Goal: Information Seeking & Learning: Check status

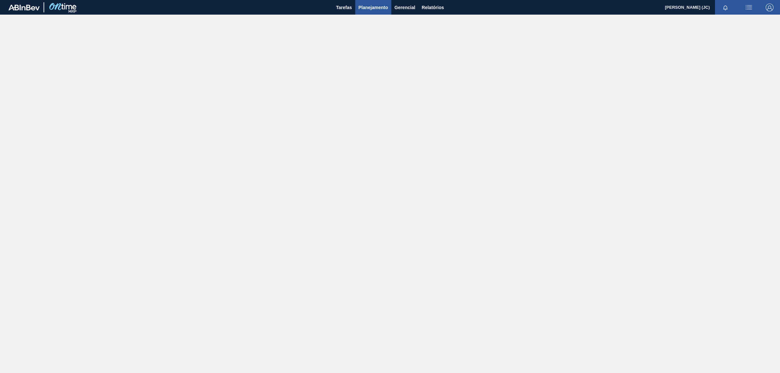
click at [371, 7] on span "Planejamento" at bounding box center [373, 8] width 30 height 8
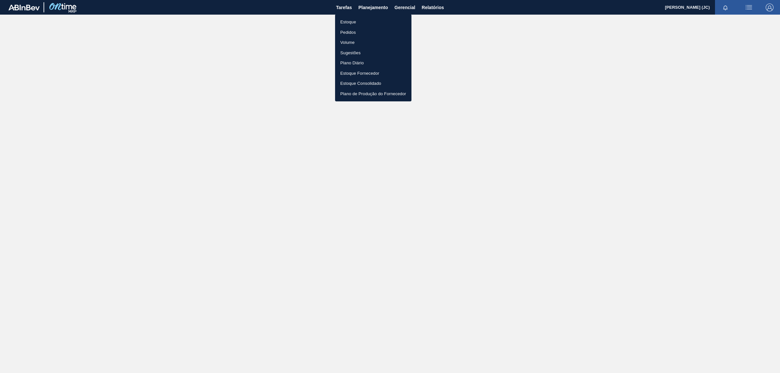
click at [345, 24] on li "Estoque" at bounding box center [373, 22] width 76 height 10
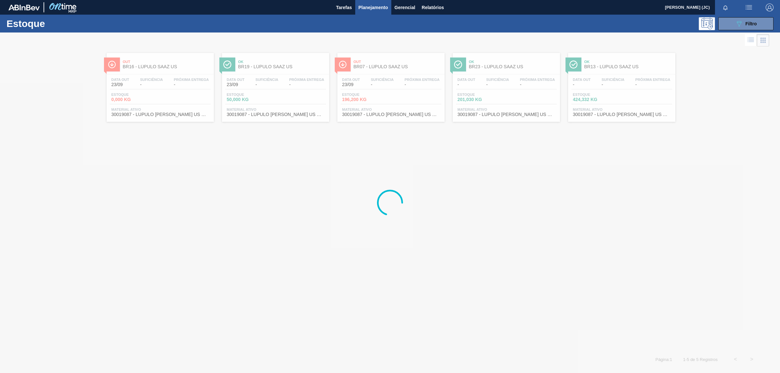
click at [759, 15] on div "Estoque 089F7B8B-B2A5-4AFE-B5C0-19BA573D28AC Filtro" at bounding box center [390, 24] width 780 height 18
click at [751, 26] on div "089F7B8B-B2A5-4AFE-B5C0-19BA573D28AC Filtro" at bounding box center [746, 24] width 22 height 8
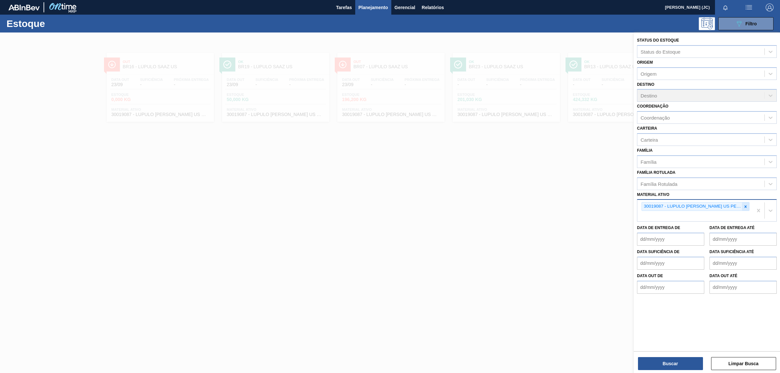
click at [742, 205] on div at bounding box center [745, 206] width 7 height 8
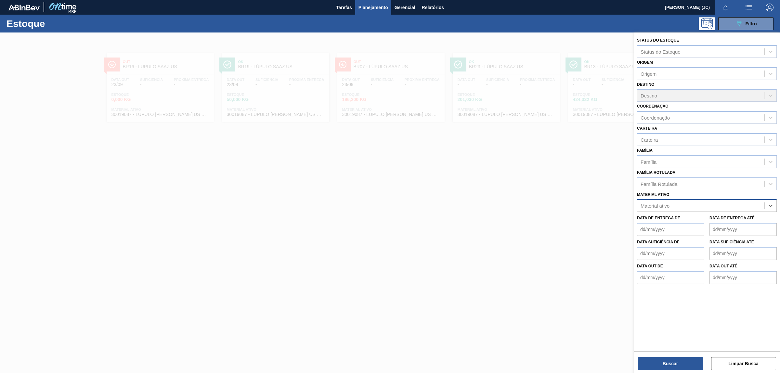
paste ativo "30034555"
type ativo "30034555"
click at [709, 217] on div "30034555 - FILME C GCA DUOSHRINK 7 99 NIV25" at bounding box center [707, 222] width 140 height 12
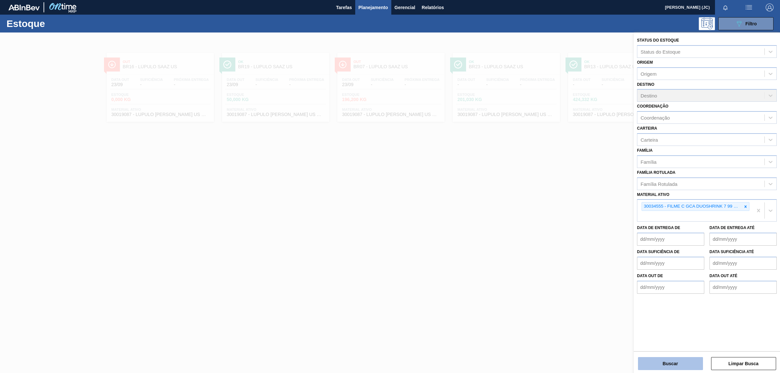
click at [668, 367] on button "Buscar" at bounding box center [670, 363] width 65 height 13
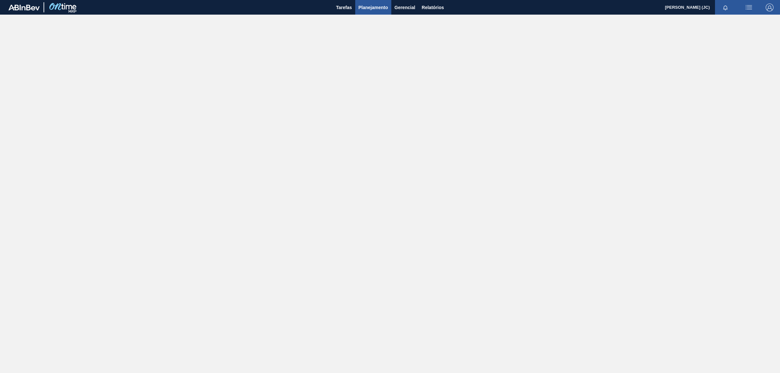
click at [381, 10] on span "Planejamento" at bounding box center [373, 8] width 30 height 8
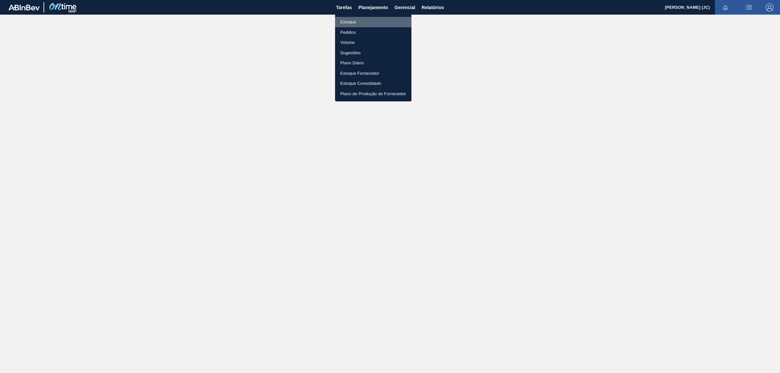
click at [375, 25] on li "Estoque" at bounding box center [373, 22] width 76 height 10
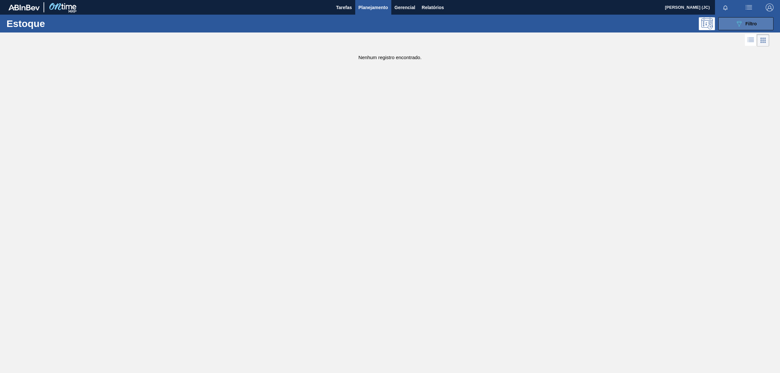
click at [763, 24] on button "089F7B8B-B2A5-4AFE-B5C0-19BA573D28AC Filtro" at bounding box center [745, 23] width 55 height 13
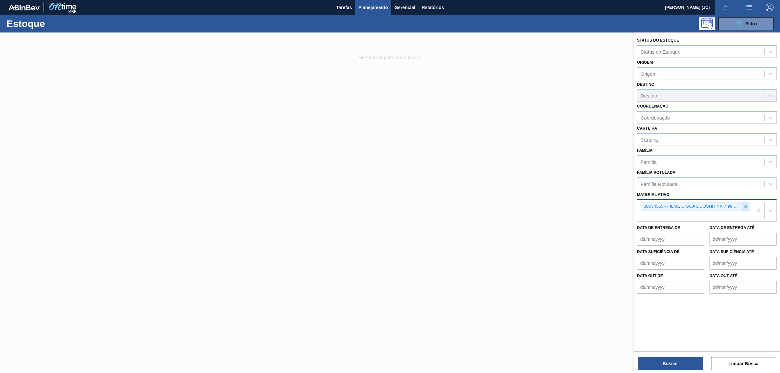
click at [746, 204] on icon at bounding box center [745, 206] width 5 height 5
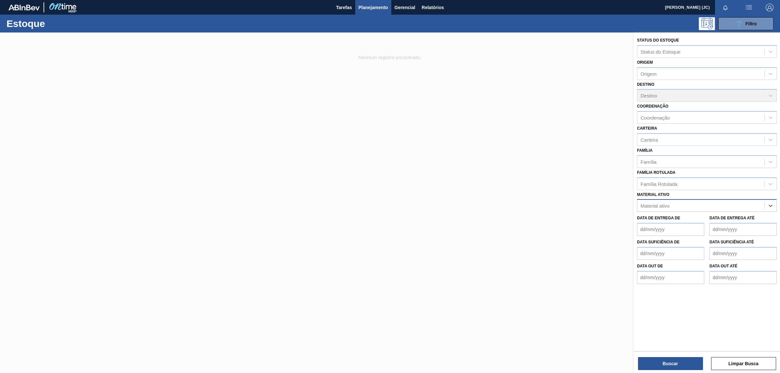
paste ativo "30017801"
type ativo "30017801"
click at [730, 219] on div "30017801 - ROT PLAST 15L AH GCA ZERO NIV22" at bounding box center [707, 222] width 140 height 12
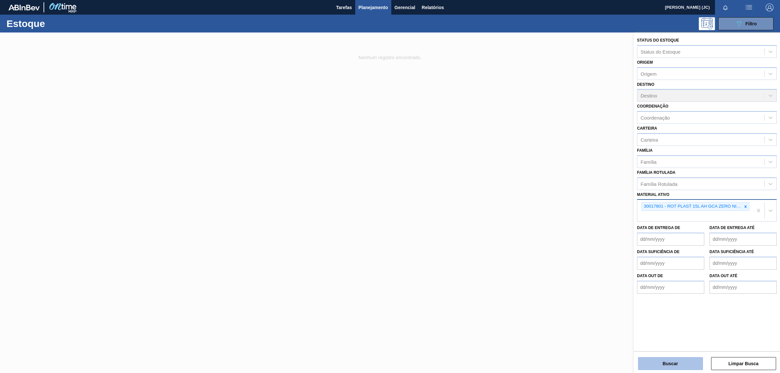
click at [662, 361] on button "Buscar" at bounding box center [670, 363] width 65 height 13
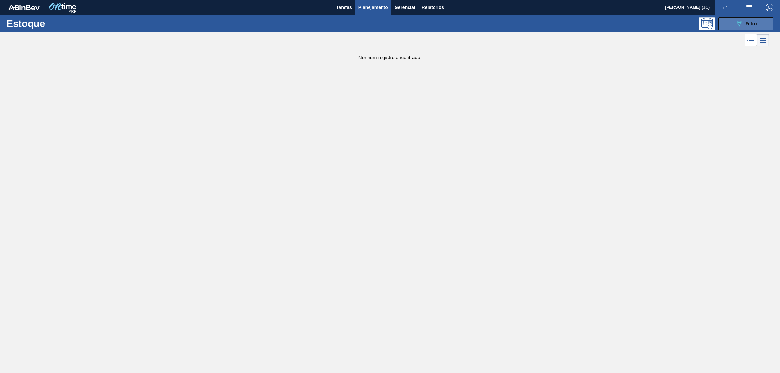
click at [724, 25] on button "089F7B8B-B2A5-4AFE-B5C0-19BA573D28AC Filtro" at bounding box center [745, 23] width 55 height 13
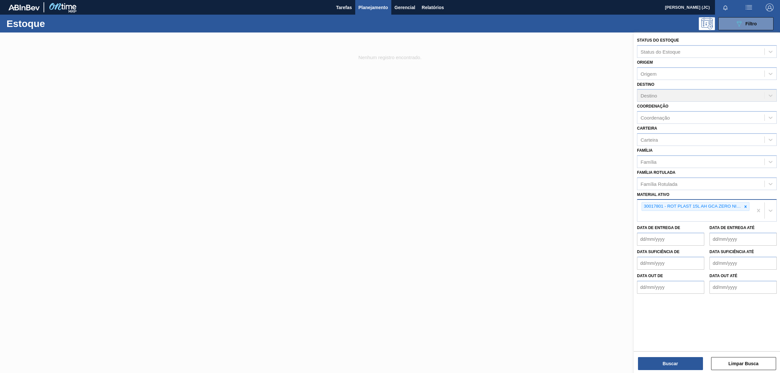
click at [356, 7] on button "Planejamento" at bounding box center [373, 7] width 36 height 15
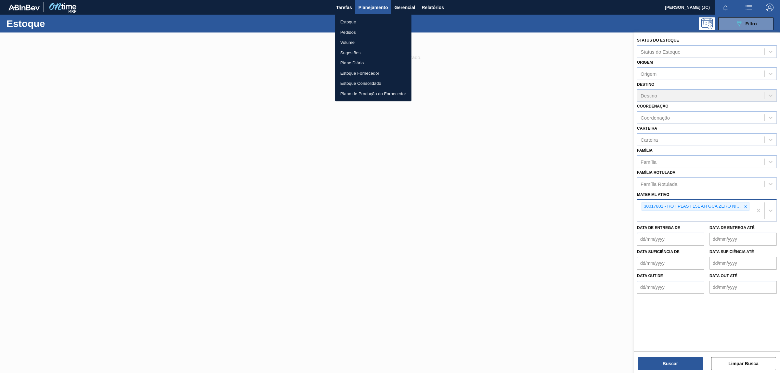
click at [352, 30] on li "Pedidos" at bounding box center [373, 32] width 76 height 10
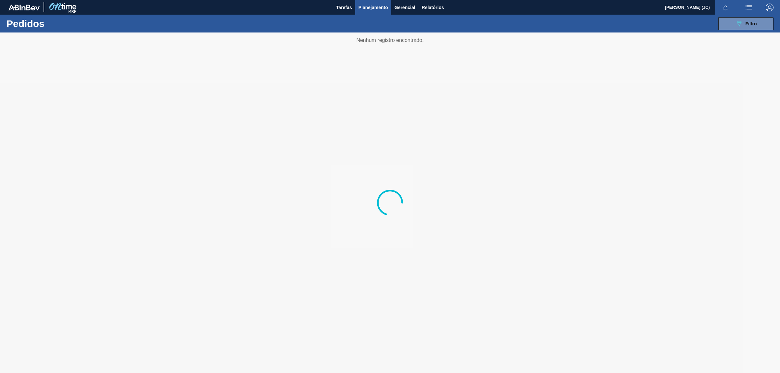
drag, startPoint x: 758, startPoint y: 20, endPoint x: 751, endPoint y: 35, distance: 16.3
click at [758, 20] on button "089F7B8B-B2A5-4AFE-B5C0-19BA573D28AC Filtro" at bounding box center [745, 23] width 55 height 13
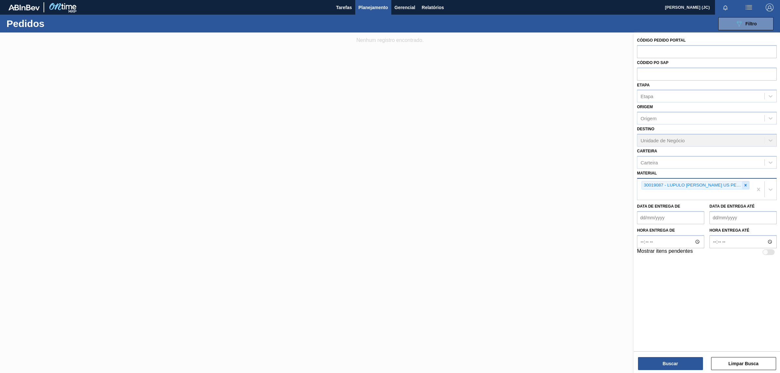
click at [744, 186] on icon at bounding box center [745, 185] width 5 height 5
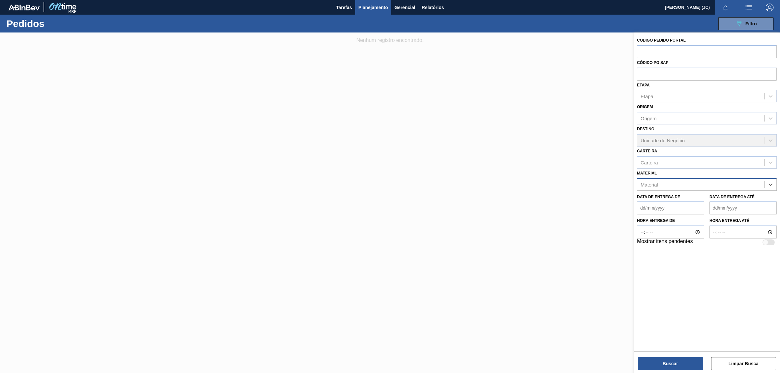
paste input "30017801"
type input "30017801"
click at [729, 200] on div "30017801 - ROT PLAST 15L AH GCA ZERO NIV22" at bounding box center [707, 201] width 140 height 12
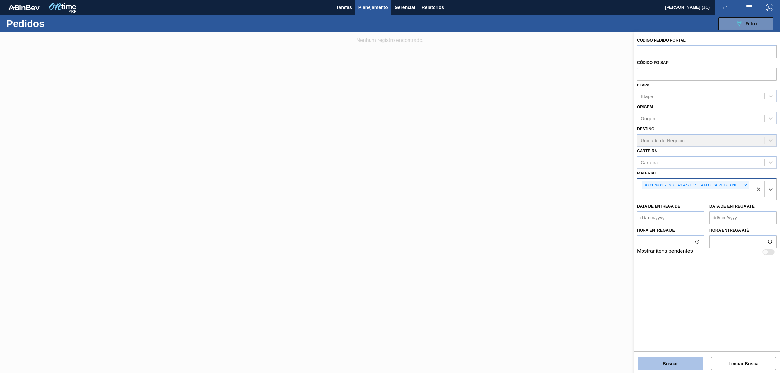
click at [676, 362] on button "Buscar" at bounding box center [670, 363] width 65 height 13
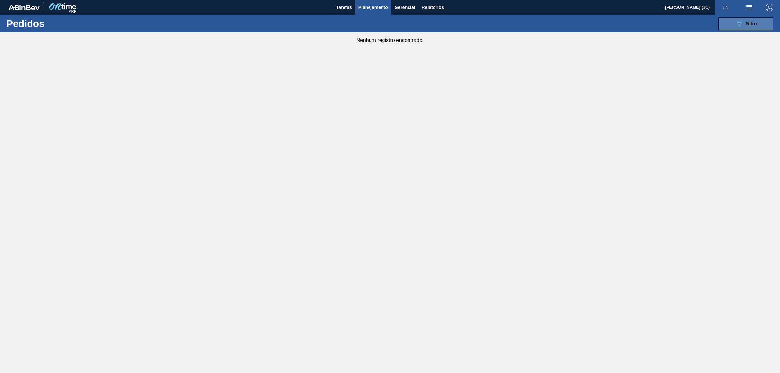
click at [753, 29] on button "089F7B8B-B2A5-4AFE-B5C0-19BA573D28AC Filtro" at bounding box center [745, 23] width 55 height 13
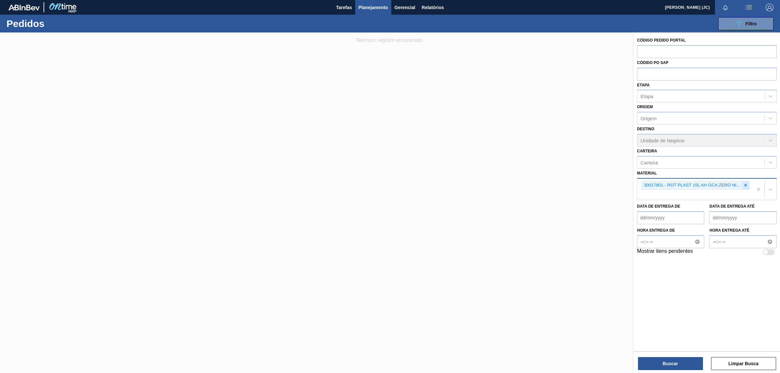
click at [746, 185] on icon at bounding box center [745, 185] width 5 height 5
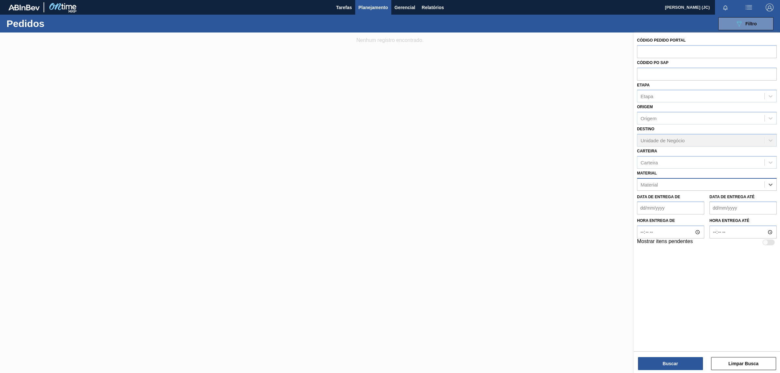
click at [374, 6] on span "Planejamento" at bounding box center [373, 8] width 30 height 8
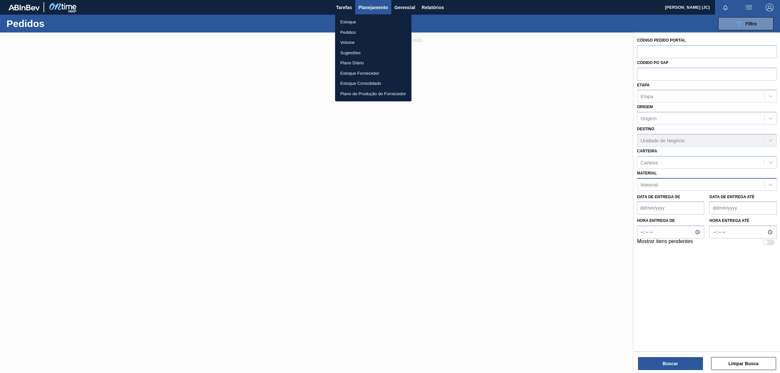
click at [362, 30] on li "Pedidos" at bounding box center [373, 32] width 76 height 10
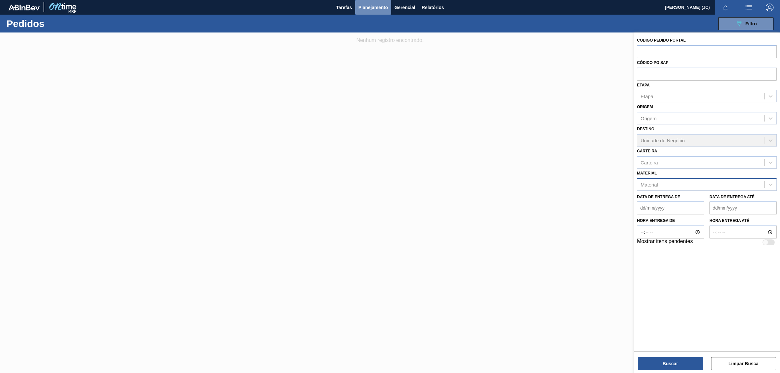
click at [364, 1] on button "Planejamento" at bounding box center [373, 7] width 36 height 15
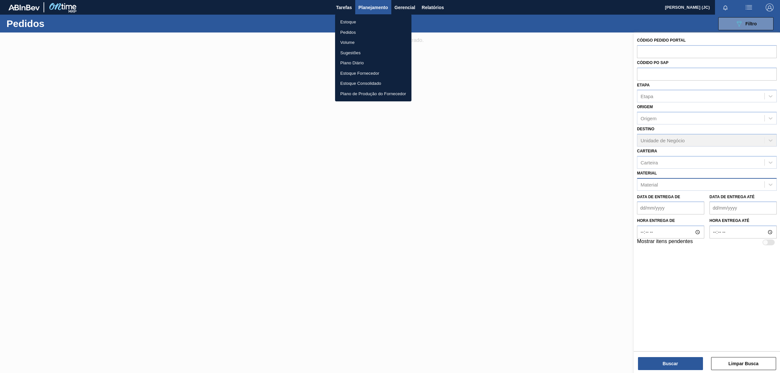
click at [363, 26] on li "Estoque" at bounding box center [373, 22] width 76 height 10
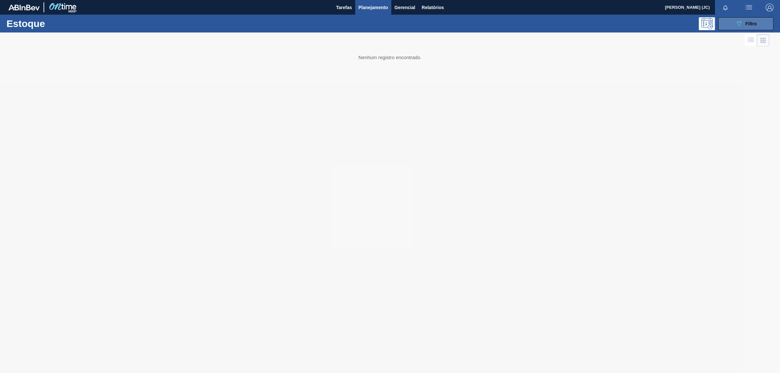
click at [756, 24] on span "Filtro" at bounding box center [750, 23] width 11 height 5
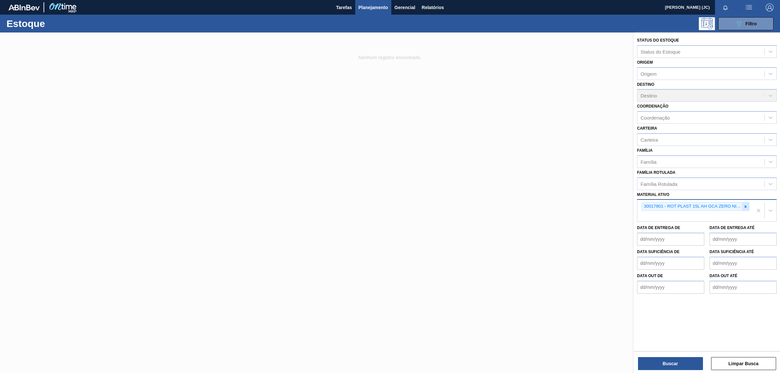
click at [744, 206] on icon at bounding box center [745, 206] width 5 height 5
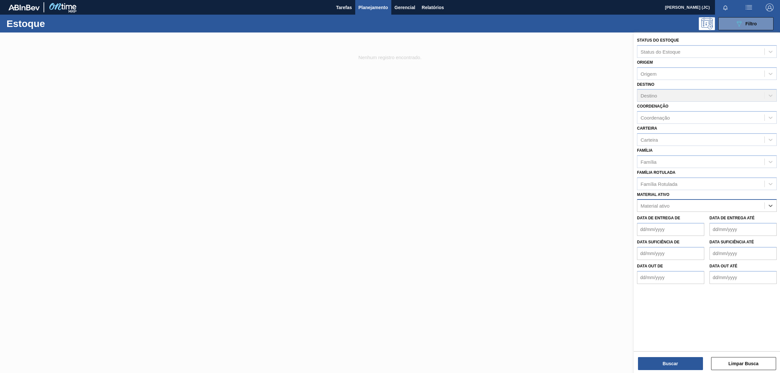
paste ativo "30034318"
type ativo "30034318"
click at [725, 219] on div "30034318 - ROT PLAST 15L AH GCA ZERO S CL NIV25" at bounding box center [707, 222] width 140 height 12
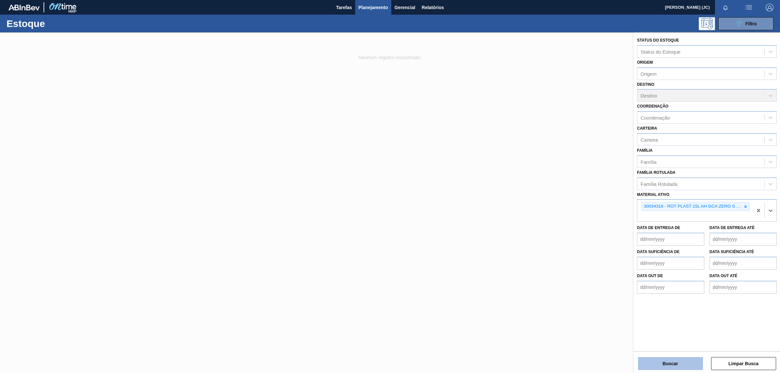
click at [673, 362] on button "Buscar" at bounding box center [670, 363] width 65 height 13
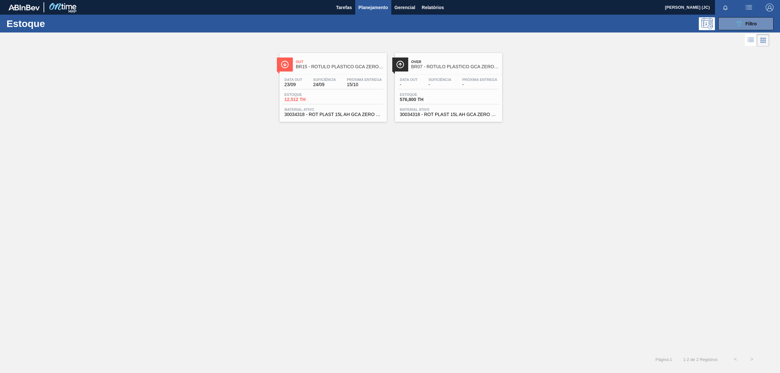
click at [322, 87] on span "24/09" at bounding box center [324, 84] width 23 height 5
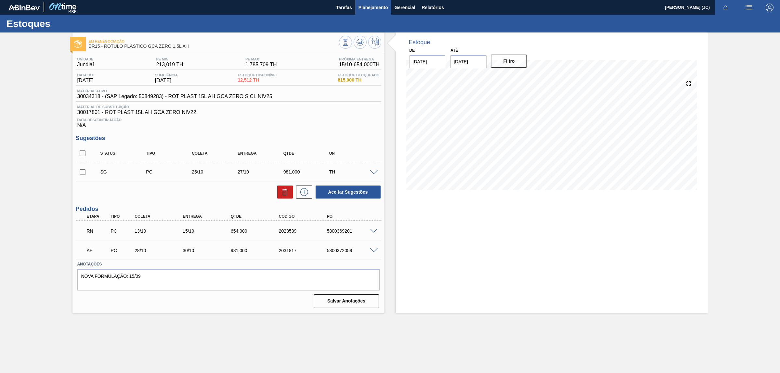
click at [358, 6] on button "Planejamento" at bounding box center [373, 7] width 36 height 15
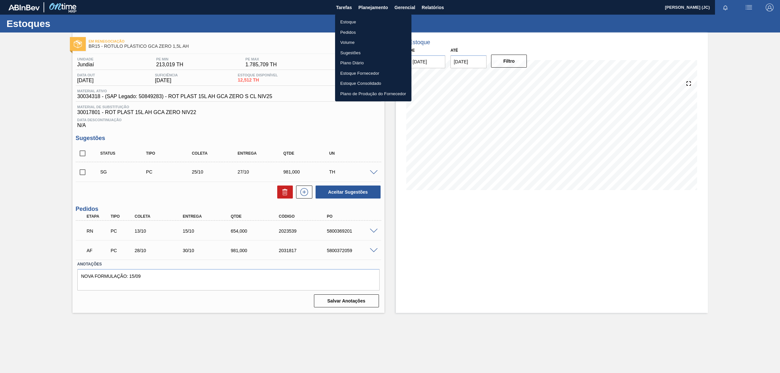
click at [354, 18] on li "Estoque" at bounding box center [373, 22] width 76 height 10
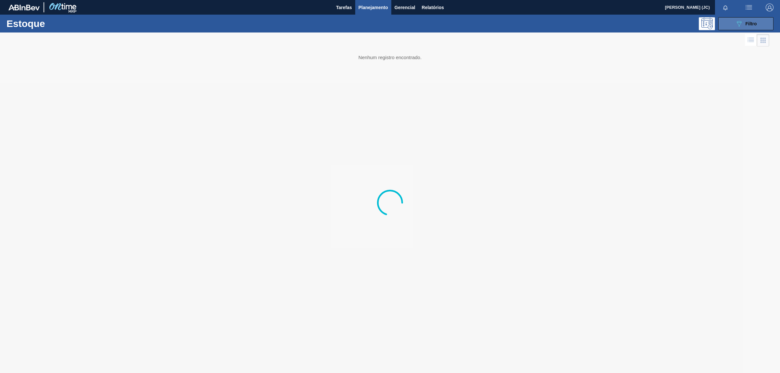
click at [735, 21] on icon "089F7B8B-B2A5-4AFE-B5C0-19BA573D28AC" at bounding box center [739, 24] width 8 height 8
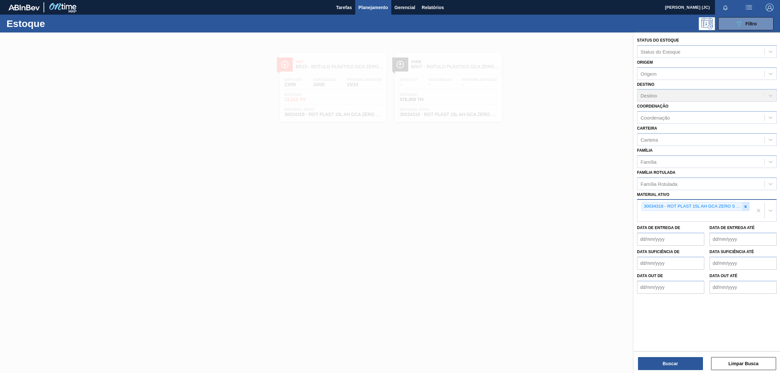
click at [743, 204] on div at bounding box center [745, 206] width 7 height 8
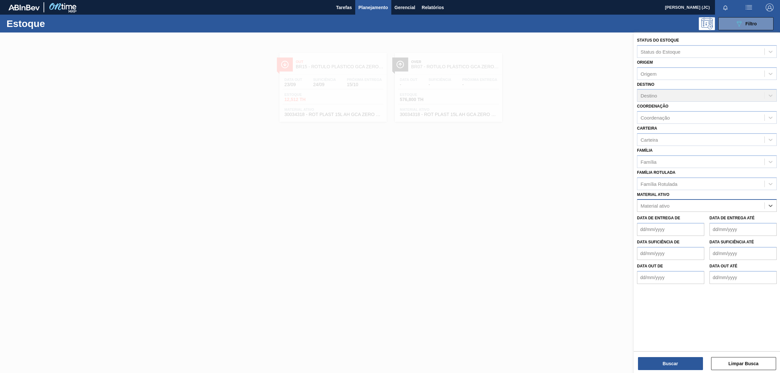
paste ativo "30030365"
type ativo "30030365"
click at [719, 220] on div "30030365 - ROT PLAST 15L AH PC BLACK NIV24" at bounding box center [707, 222] width 140 height 12
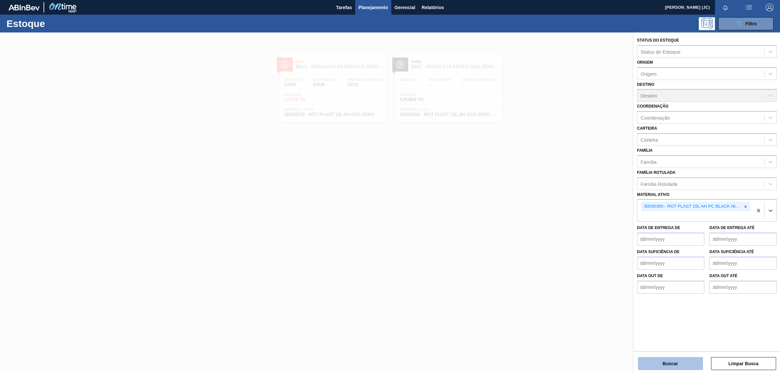
click at [678, 358] on button "Buscar" at bounding box center [670, 363] width 65 height 13
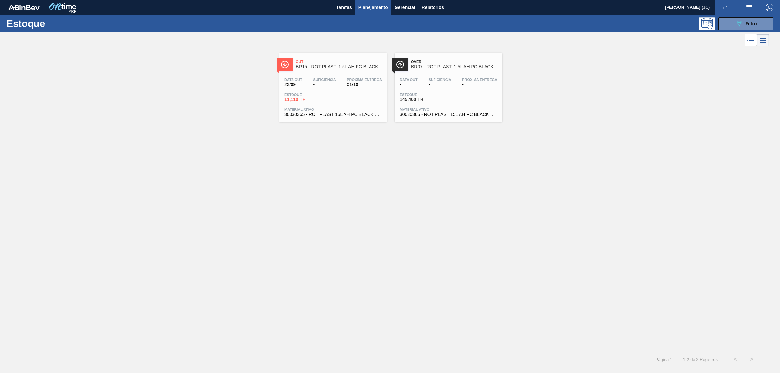
click at [374, 115] on span "30030365 - ROT PLAST 15L AH PC BLACK NIV24" at bounding box center [332, 114] width 97 height 5
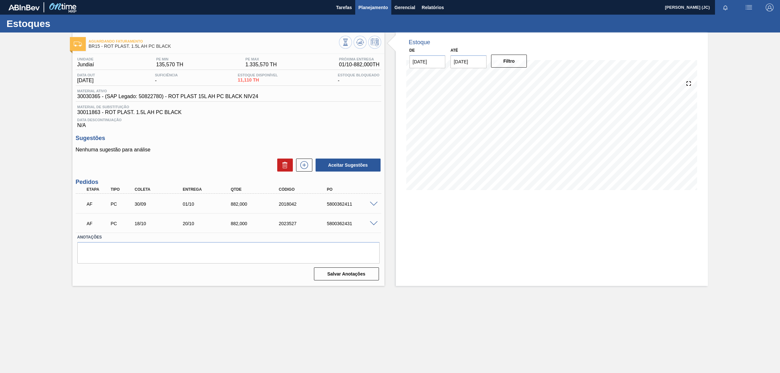
click at [378, 6] on span "Planejamento" at bounding box center [373, 8] width 30 height 8
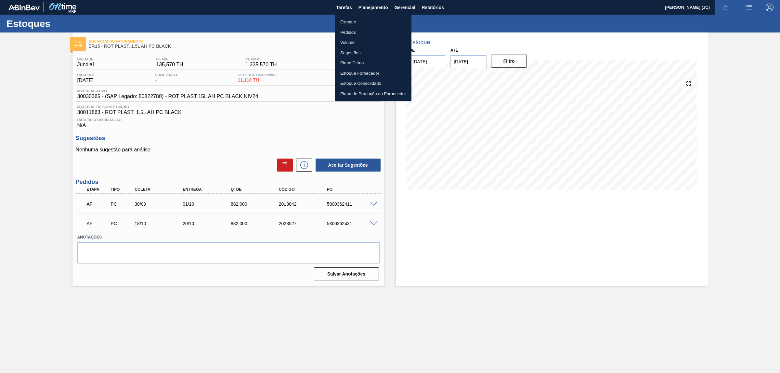
drag, startPoint x: 371, startPoint y: 18, endPoint x: 437, endPoint y: 30, distance: 67.3
click at [370, 18] on li "Estoque" at bounding box center [373, 22] width 76 height 10
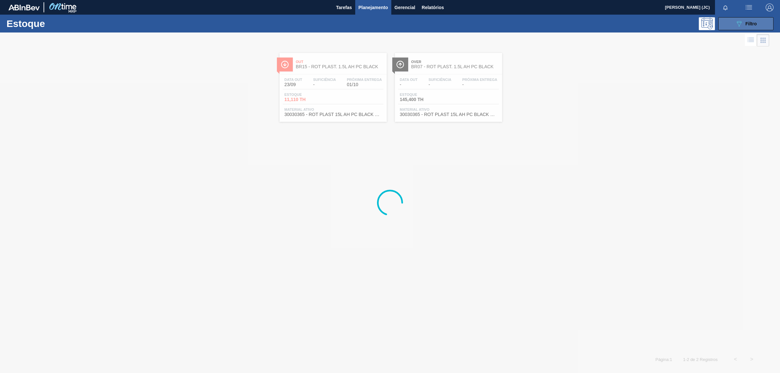
click at [764, 28] on button "089F7B8B-B2A5-4AFE-B5C0-19BA573D28AC Filtro" at bounding box center [745, 23] width 55 height 13
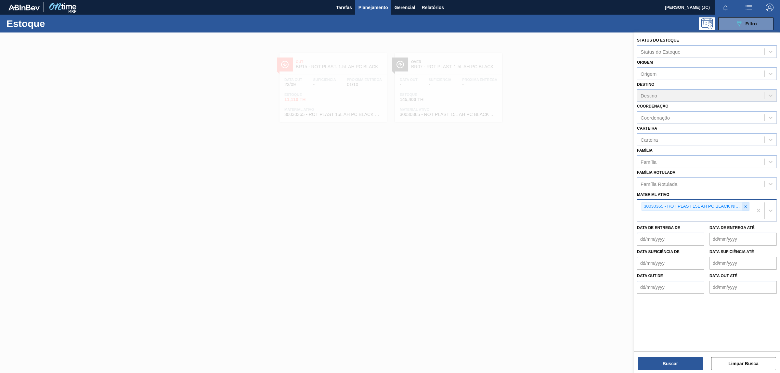
click at [746, 204] on icon at bounding box center [745, 206] width 5 height 5
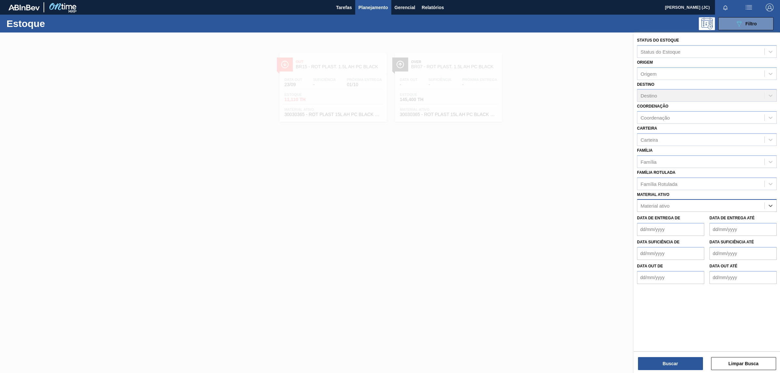
paste ativo "30034502"
type ativo "30034502"
click at [739, 223] on div "30034502 - PREFORMA 40G CRISTAL 60% REC" at bounding box center [707, 222] width 140 height 12
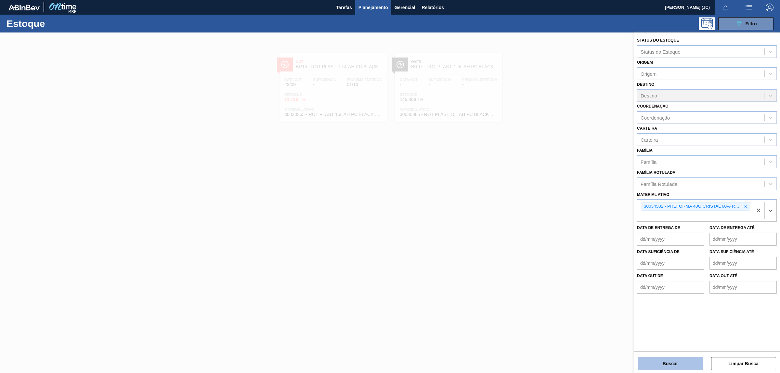
click at [688, 367] on button "Buscar" at bounding box center [670, 363] width 65 height 13
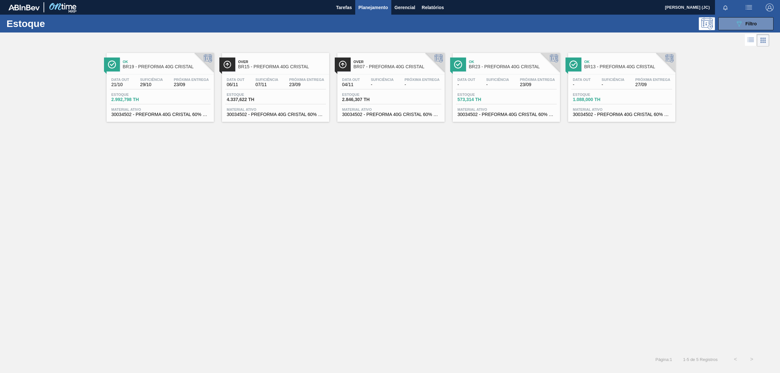
click at [288, 100] on div "Estoque 4.337,622 TH" at bounding box center [275, 99] width 101 height 12
